Goal: Find specific page/section: Find specific page/section

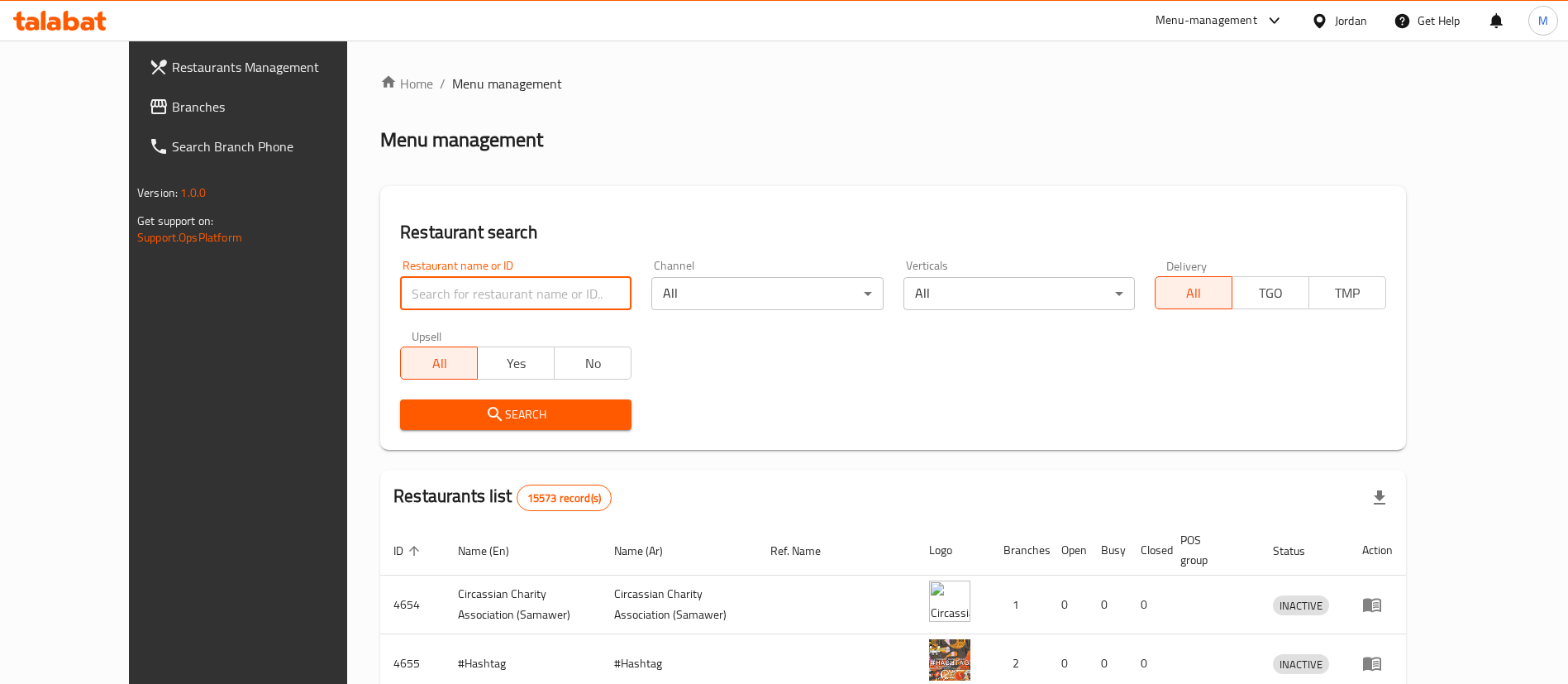
drag, startPoint x: 0, startPoint y: 0, endPoint x: 431, endPoint y: 301, distance: 525.7
click at [431, 301] on input "search" at bounding box center [515, 294] width 232 height 34
type input "[PERSON_NAME]"
click button "Search" at bounding box center [515, 414] width 232 height 31
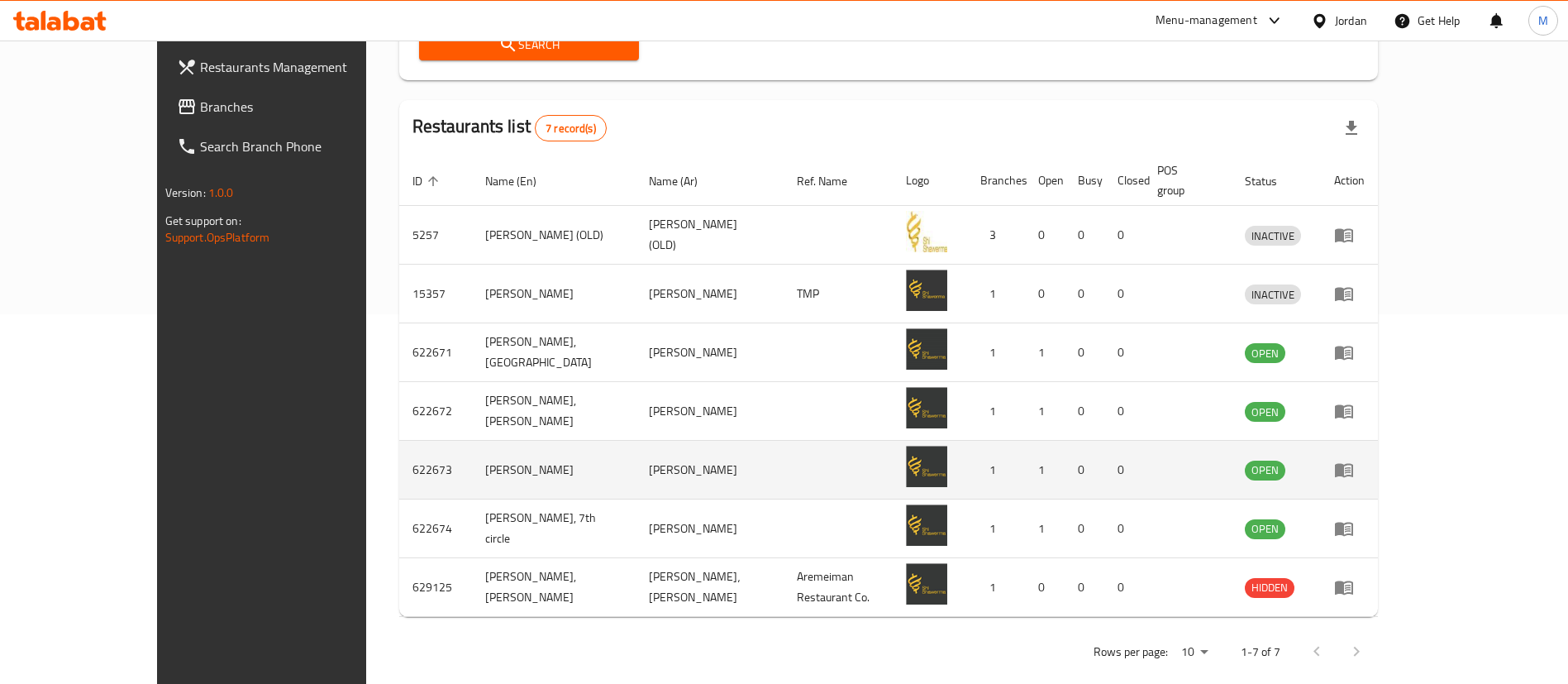
scroll to position [374, 0]
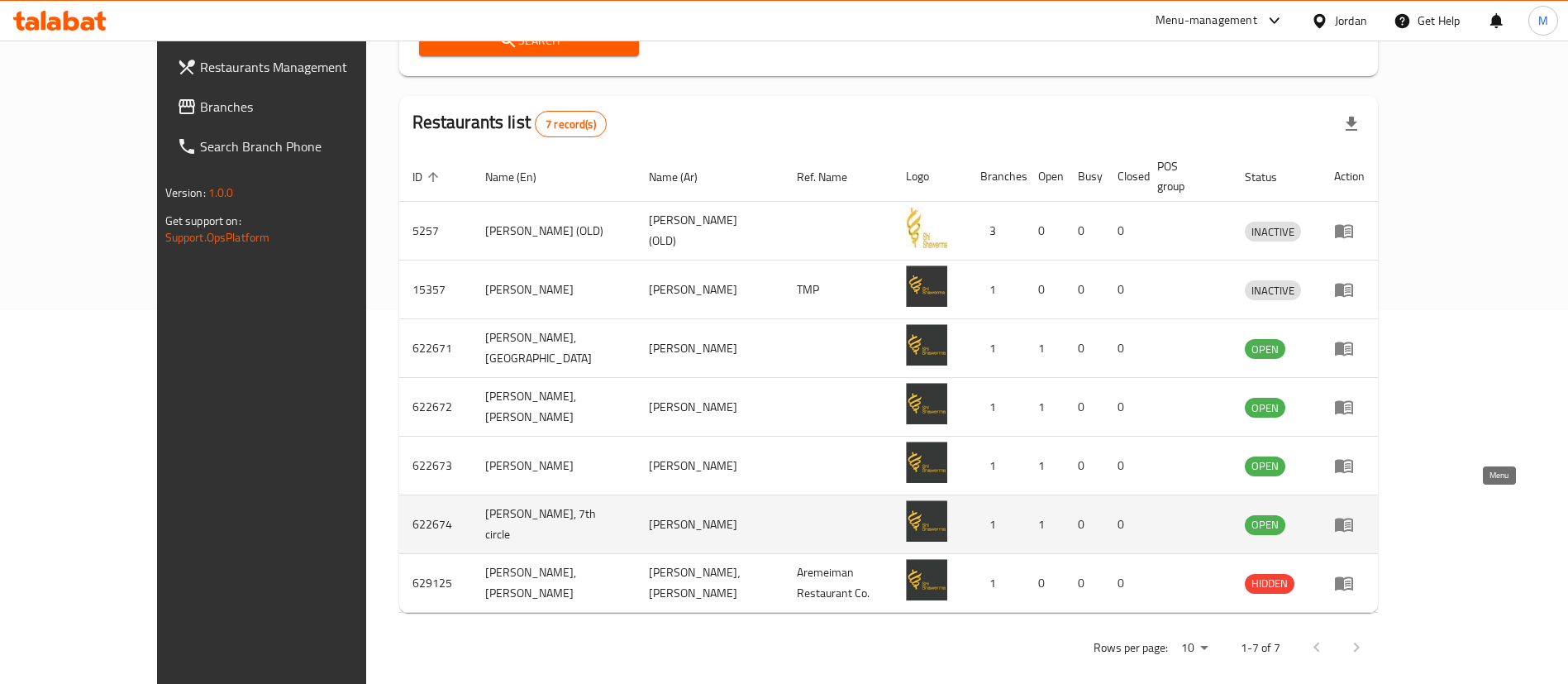
click at [1354, 514] on icon "enhanced table" at bounding box center [1344, 524] width 20 height 20
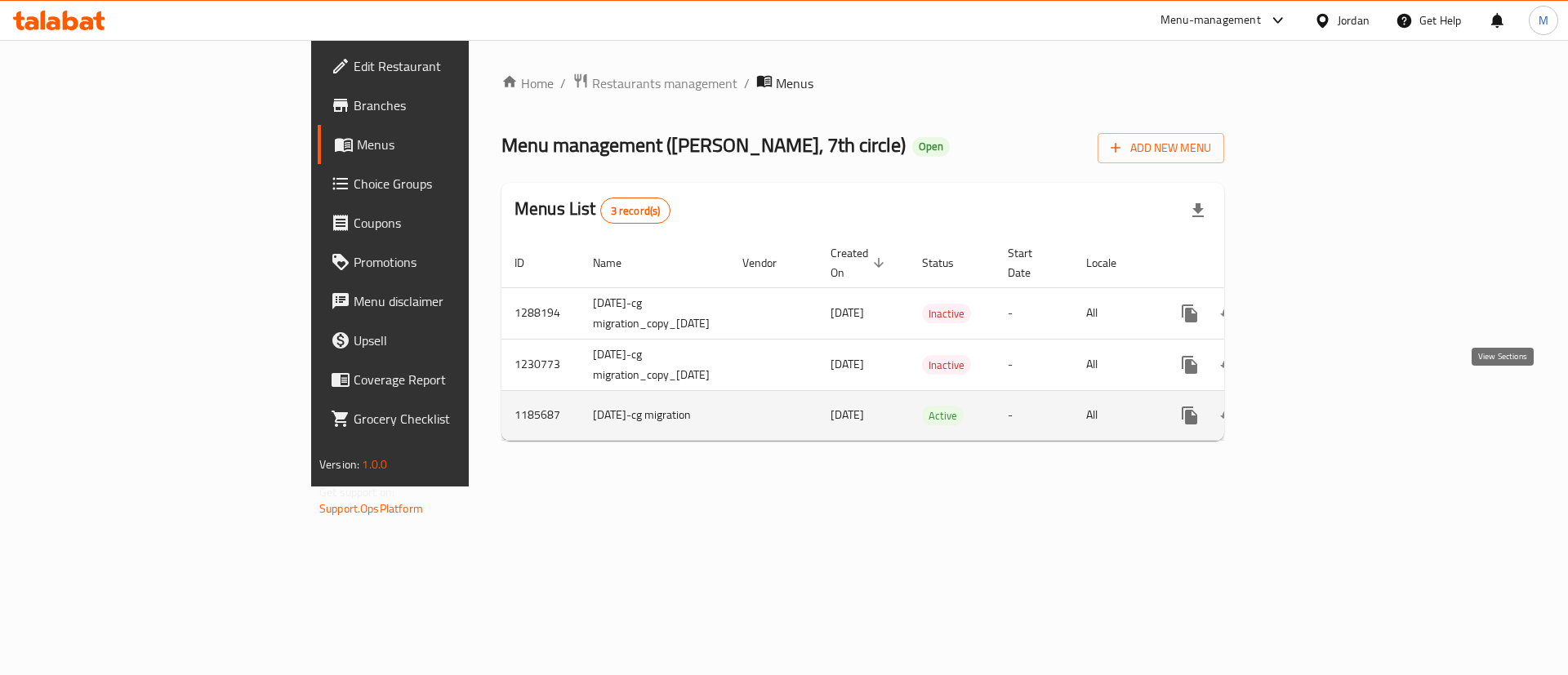
click at [1317, 406] on icon "enhanced table" at bounding box center [1307, 415] width 19 height 19
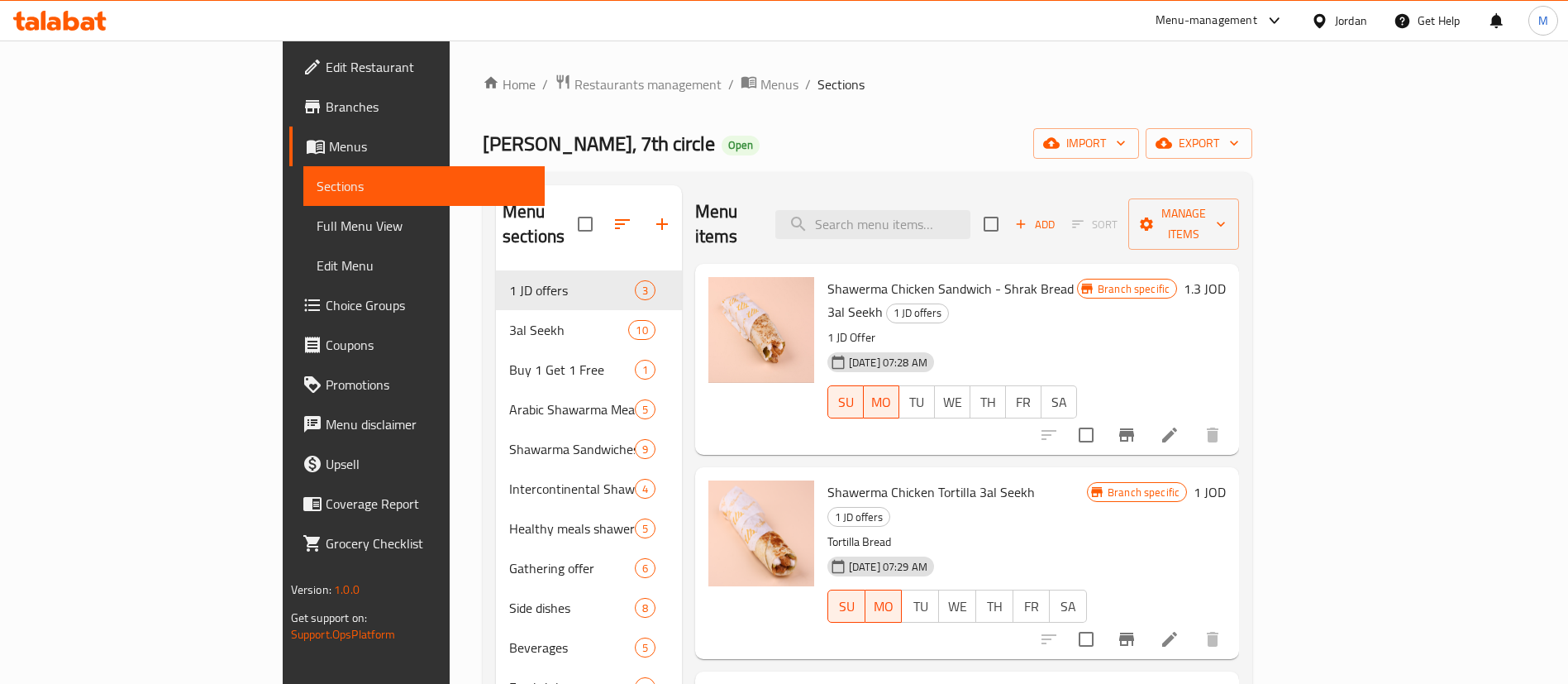
click at [483, 98] on div "Home / Restaurants management / Menus / Sections [PERSON_NAME], 7th circle Open…" at bounding box center [867, 478] width 770 height 808
click at [575, 95] on span "Restaurants management" at bounding box center [648, 85] width 147 height 20
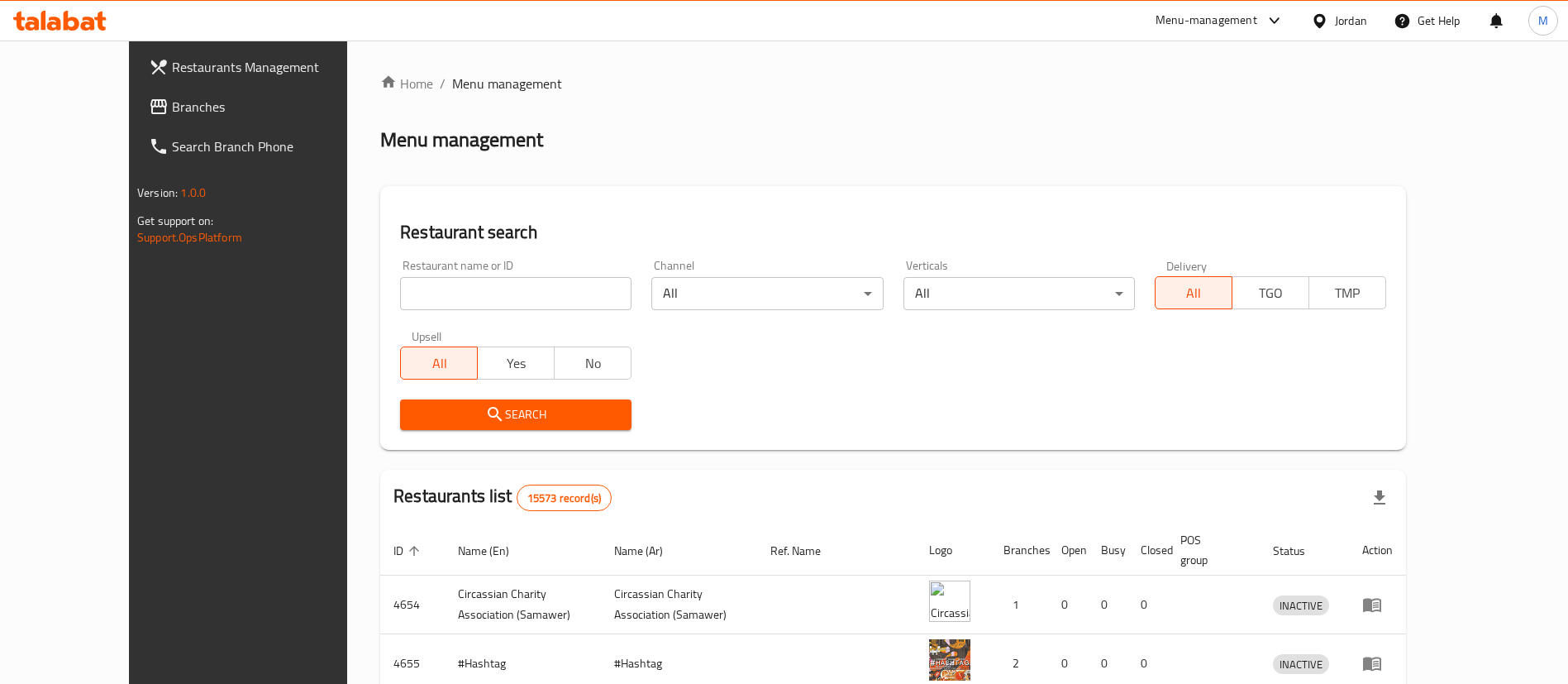
click at [171, 59] on span "Restaurants Management" at bounding box center [274, 67] width 206 height 20
